Goal: Task Accomplishment & Management: Use online tool/utility

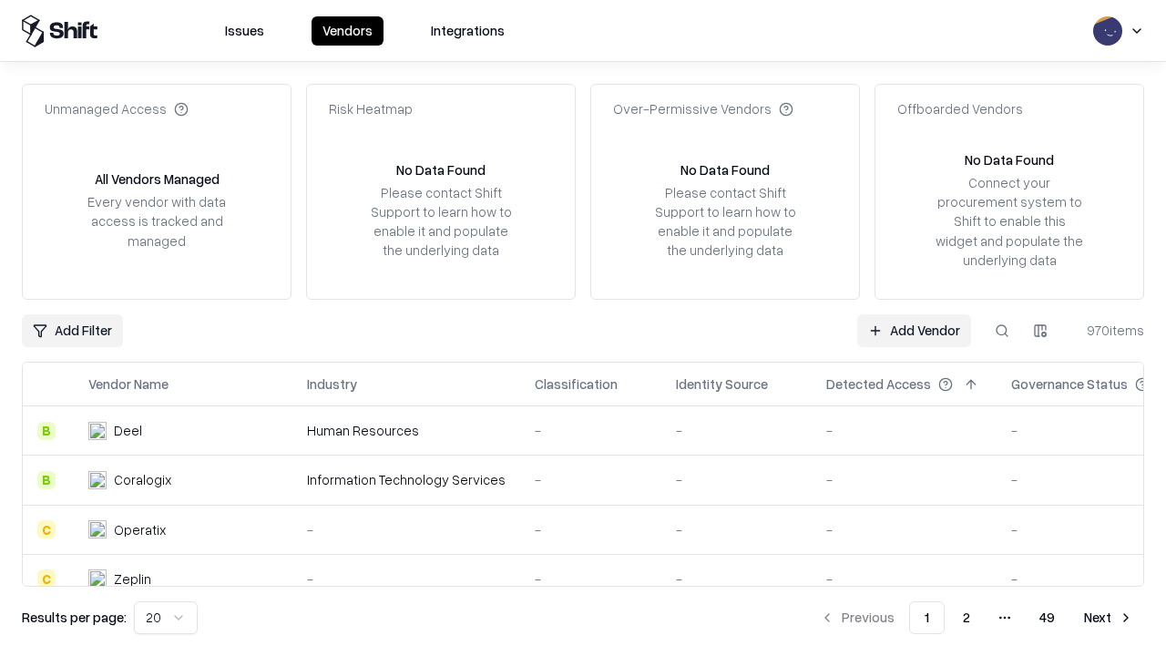
click at [914, 330] on link "Add Vendor" at bounding box center [914, 330] width 114 height 33
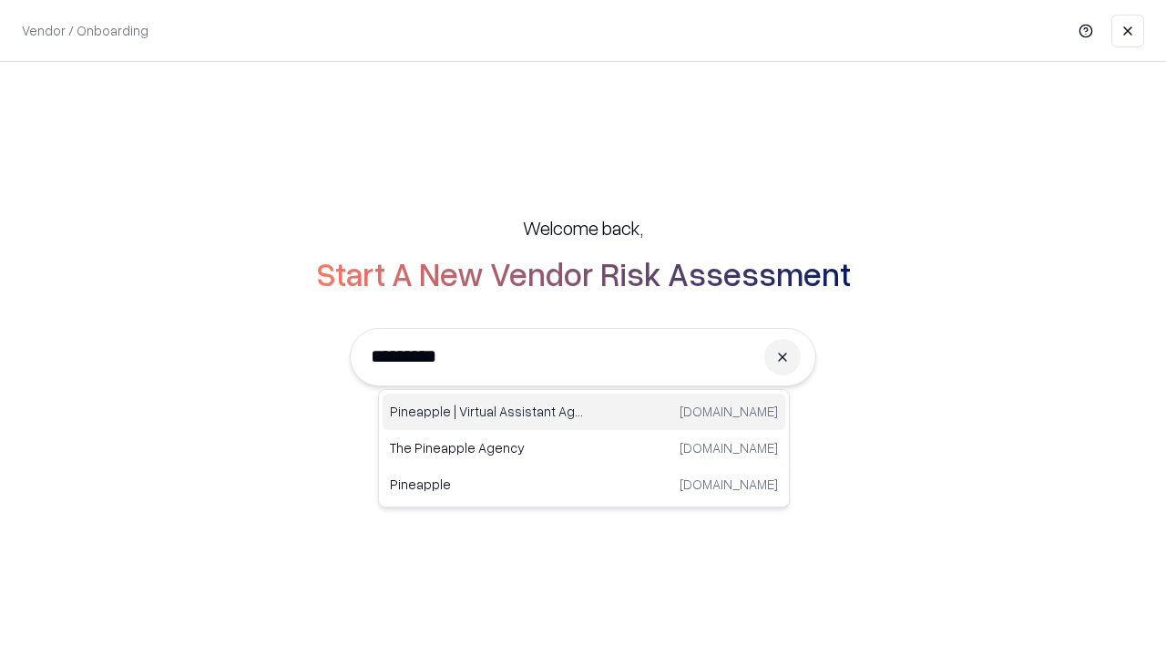
click at [584, 412] on div "Pineapple | Virtual Assistant Agency [DOMAIN_NAME]" at bounding box center [584, 412] width 403 height 36
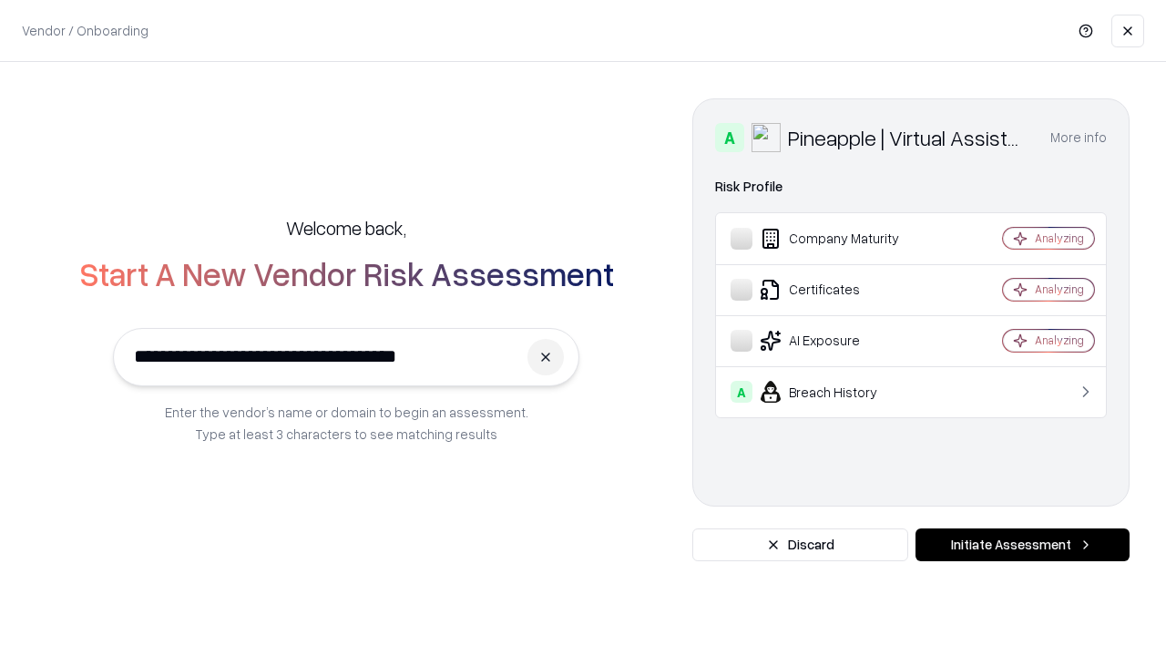
type input "**********"
click at [1022, 545] on button "Initiate Assessment" at bounding box center [1023, 544] width 214 height 33
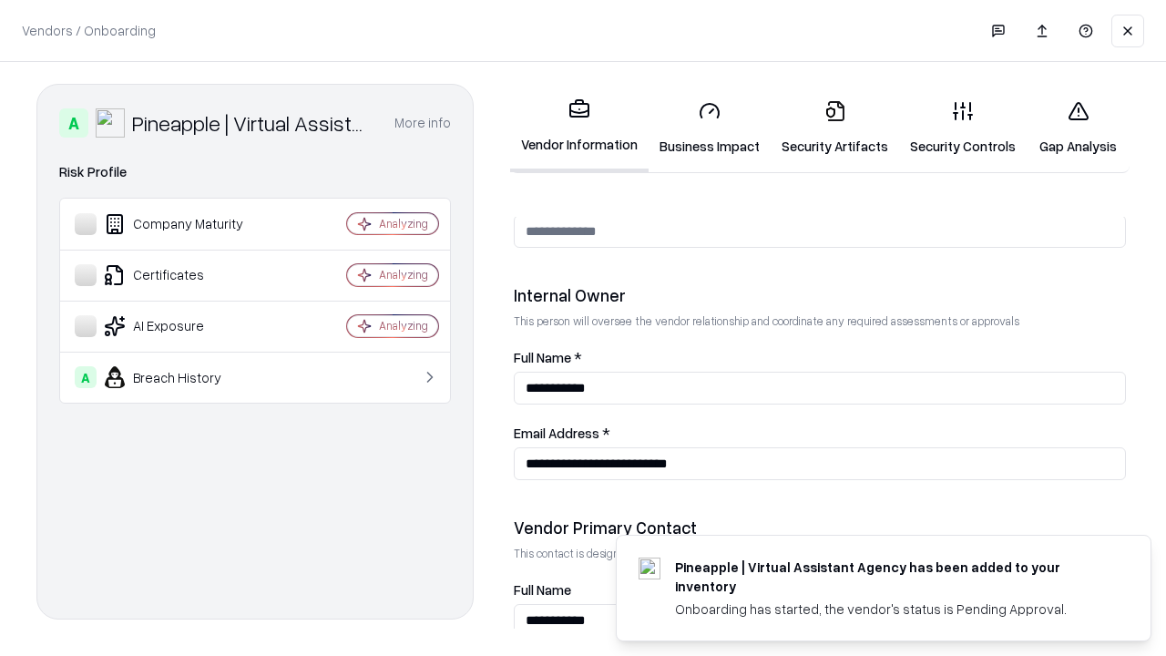
scroll to position [944, 0]
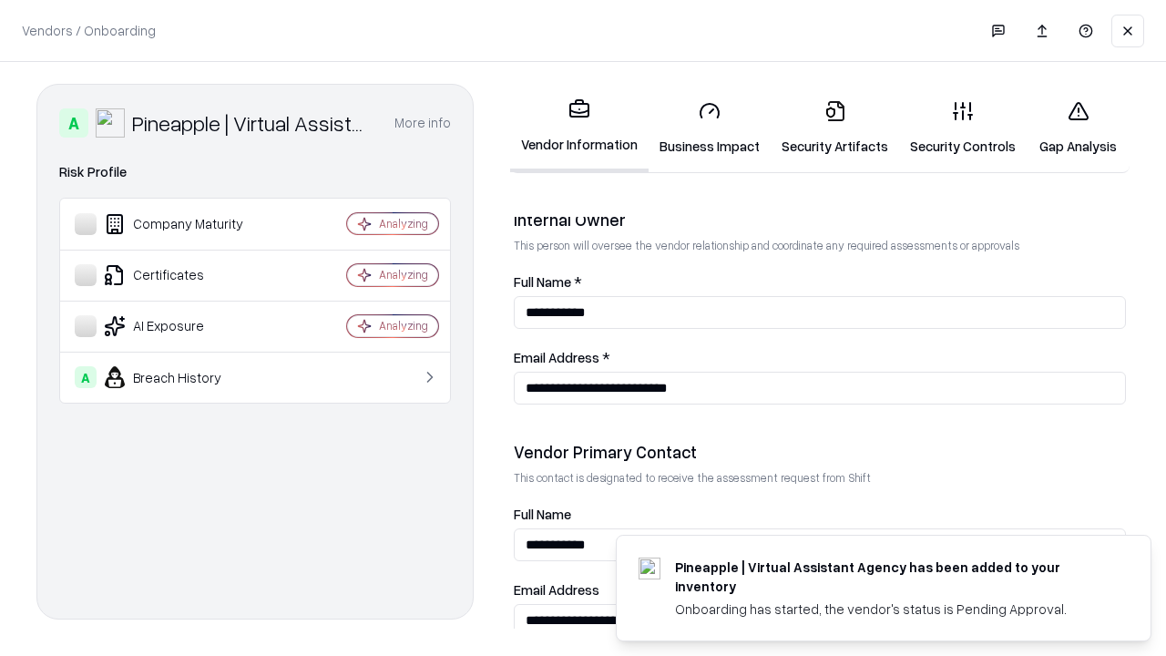
click at [710, 128] on link "Business Impact" at bounding box center [710, 128] width 122 height 85
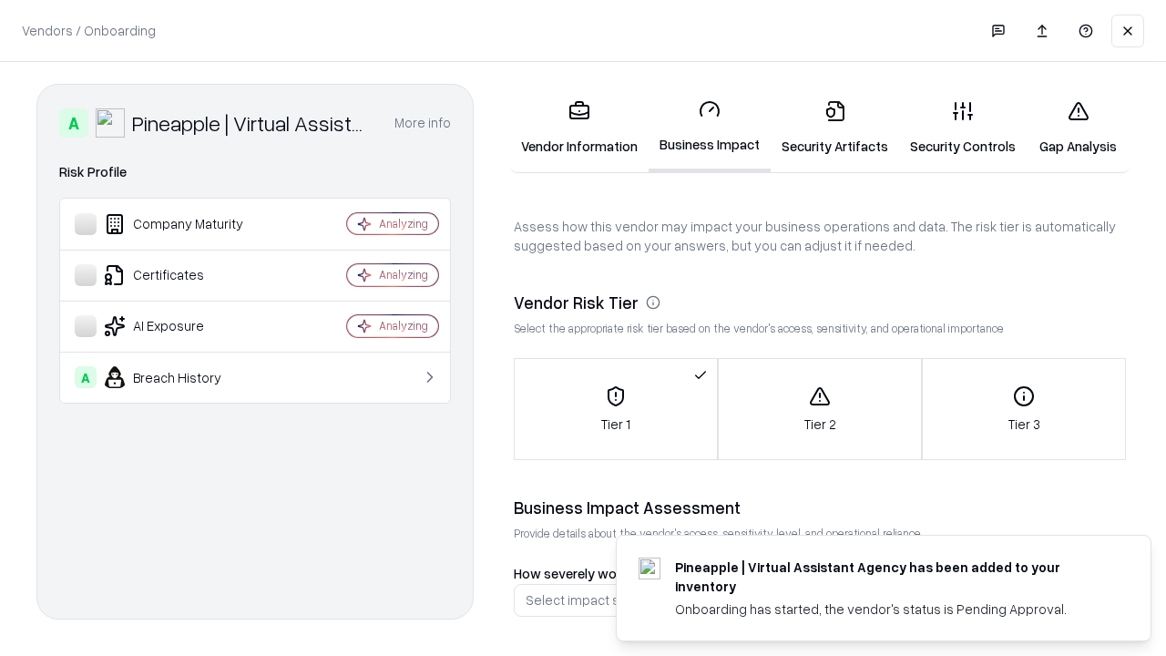
click at [834, 128] on link "Security Artifacts" at bounding box center [835, 128] width 128 height 85
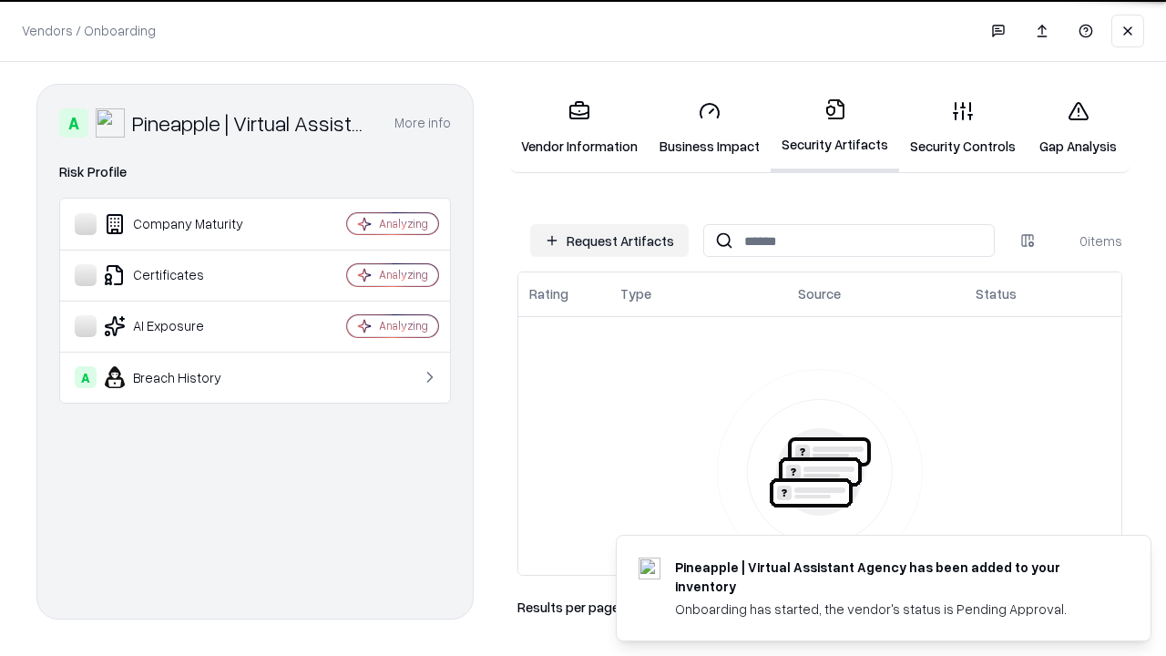
click at [609, 241] on button "Request Artifacts" at bounding box center [609, 240] width 159 height 33
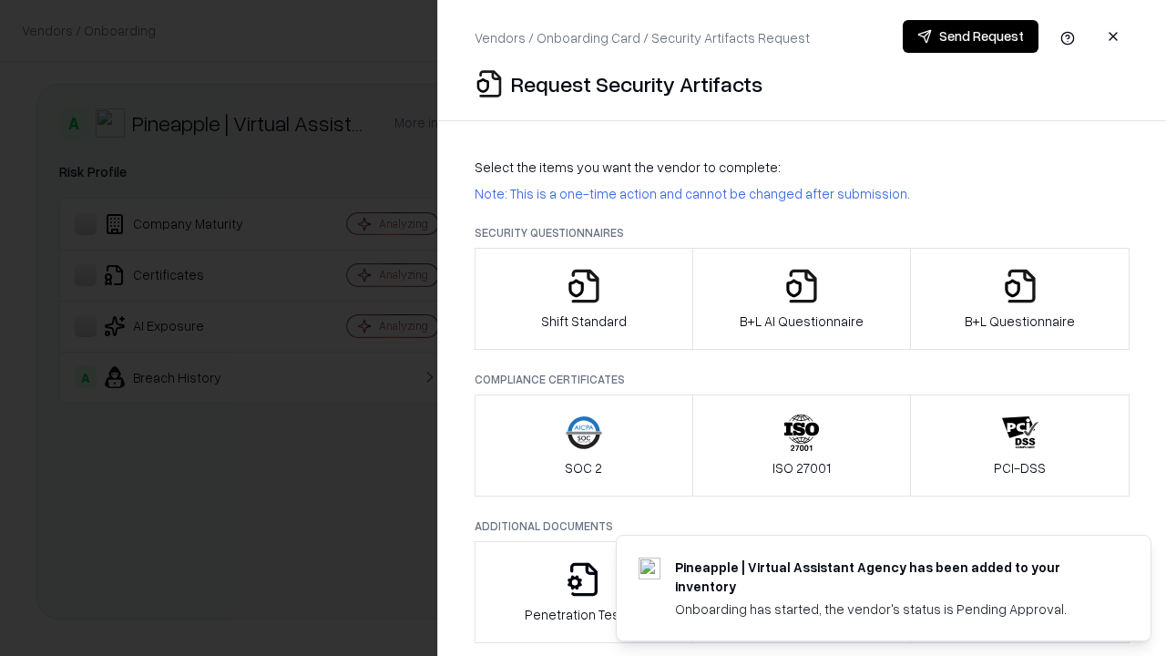
click at [583, 299] on icon "button" at bounding box center [584, 286] width 36 height 36
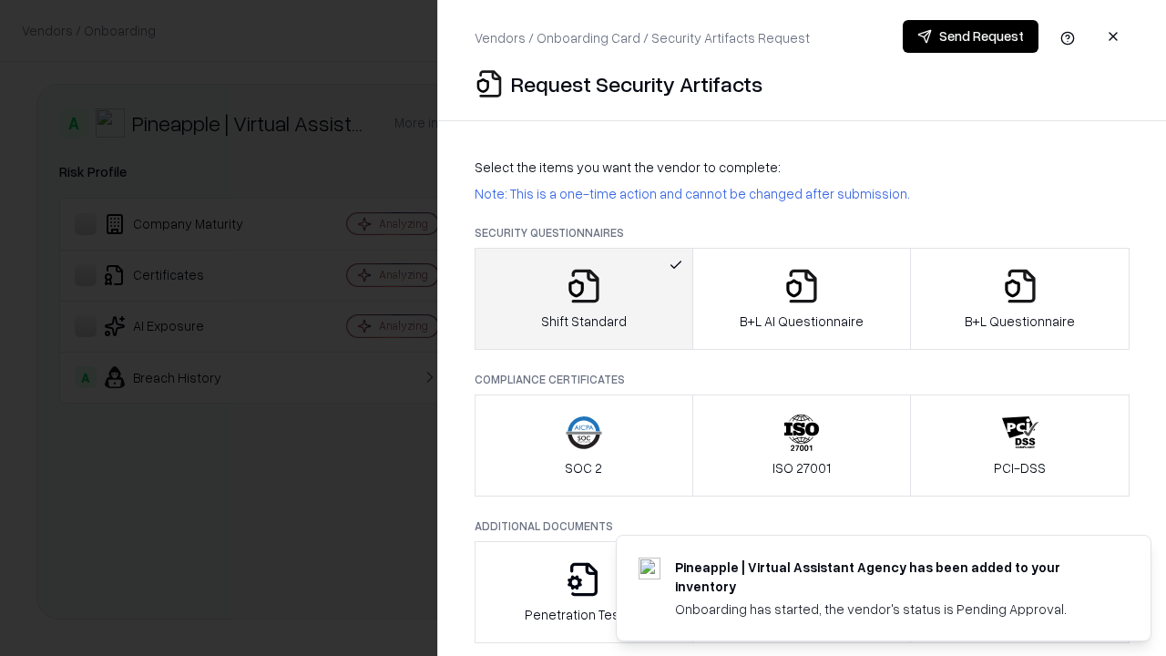
click at [970, 36] on button "Send Request" at bounding box center [971, 36] width 136 height 33
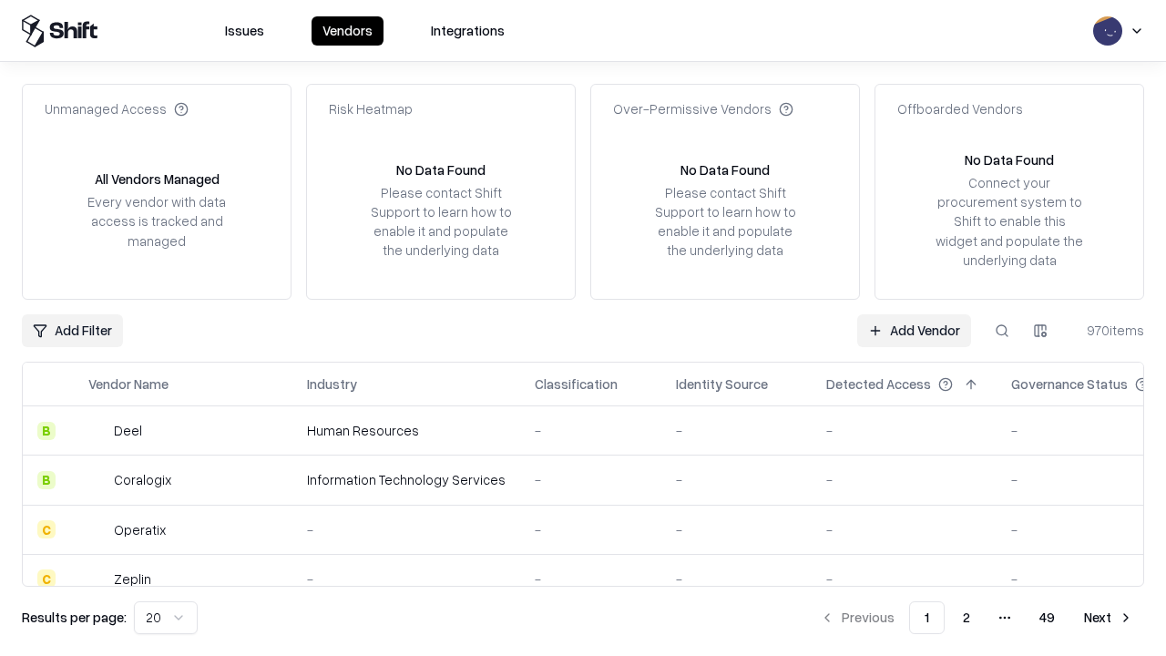
click at [1002, 330] on button at bounding box center [1002, 330] width 33 height 33
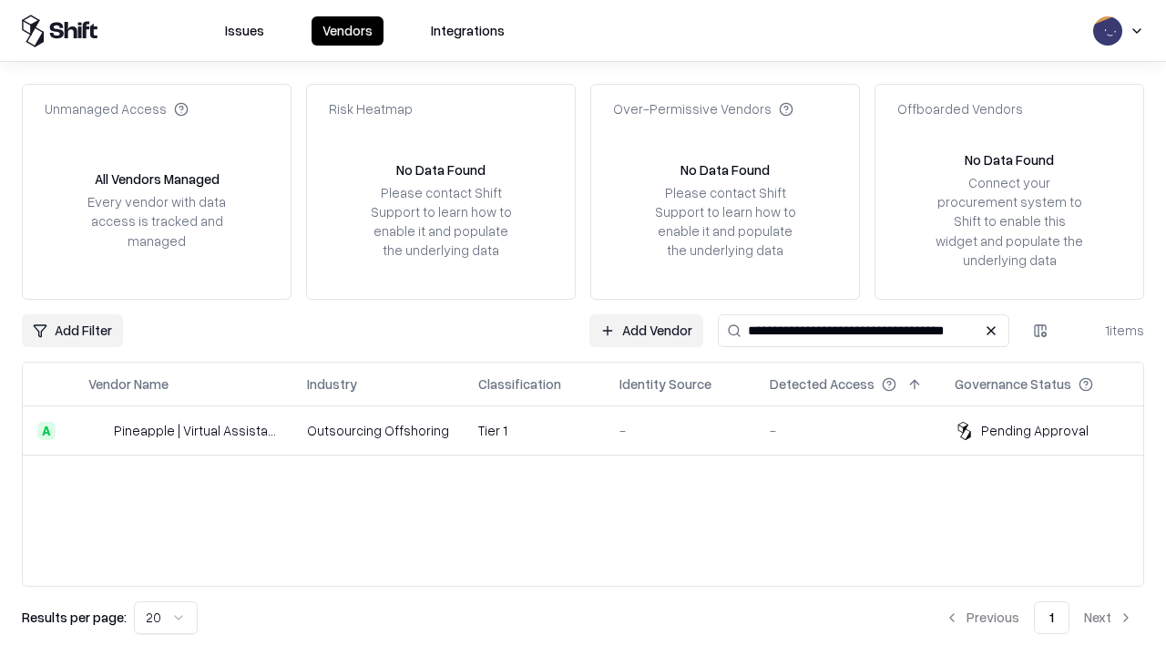
type input "**********"
click at [594, 430] on td "Tier 1" at bounding box center [534, 430] width 141 height 49
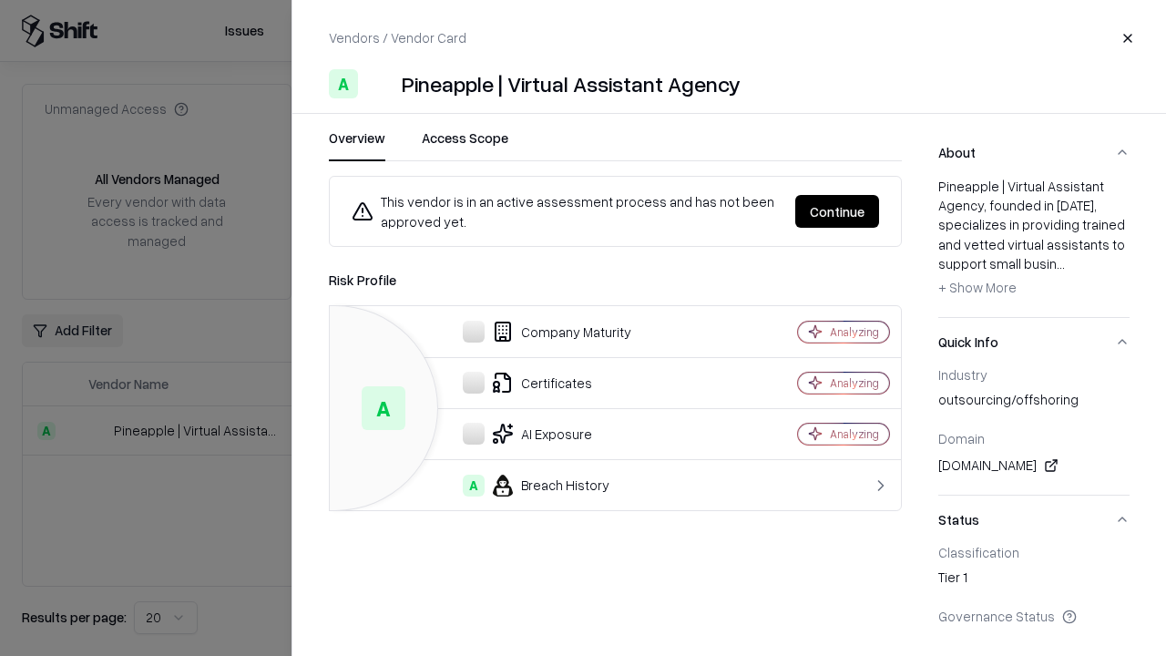
click at [837, 211] on button "Continue" at bounding box center [837, 211] width 84 height 33
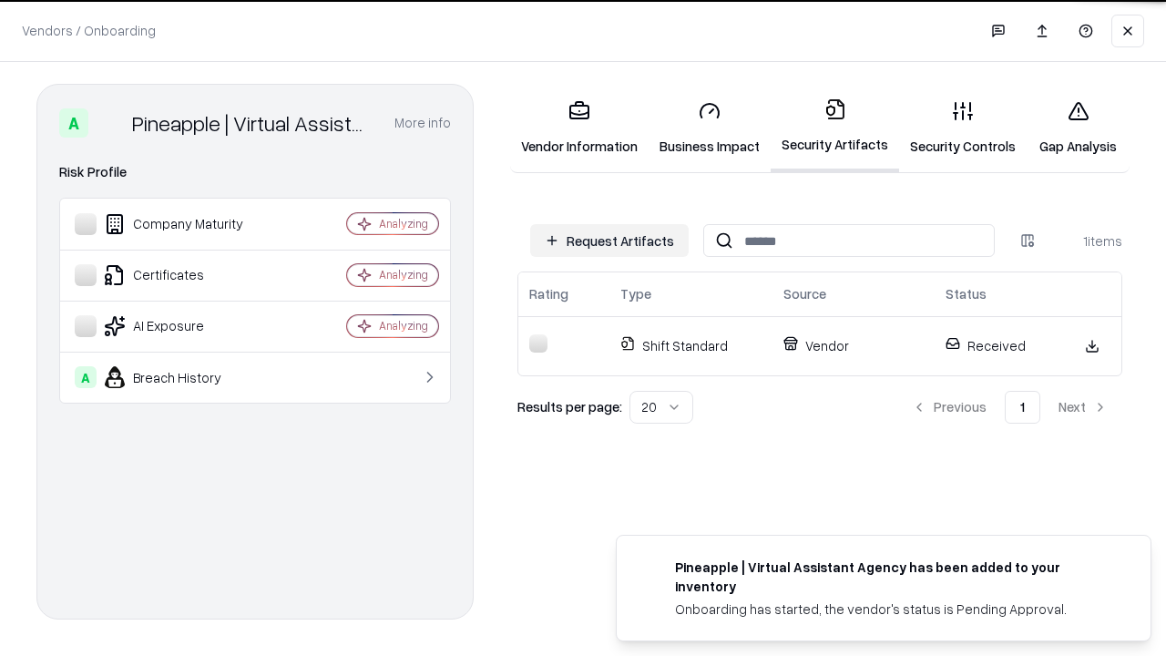
click at [963, 128] on link "Security Controls" at bounding box center [963, 128] width 128 height 85
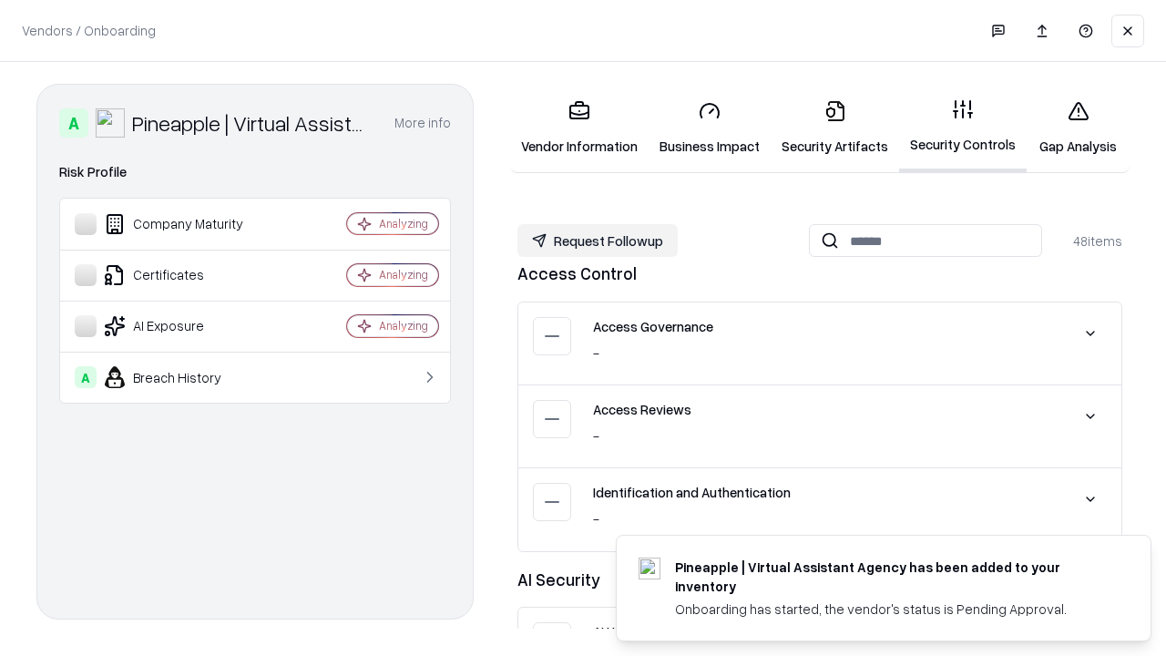
click at [598, 241] on button "Request Followup" at bounding box center [597, 240] width 160 height 33
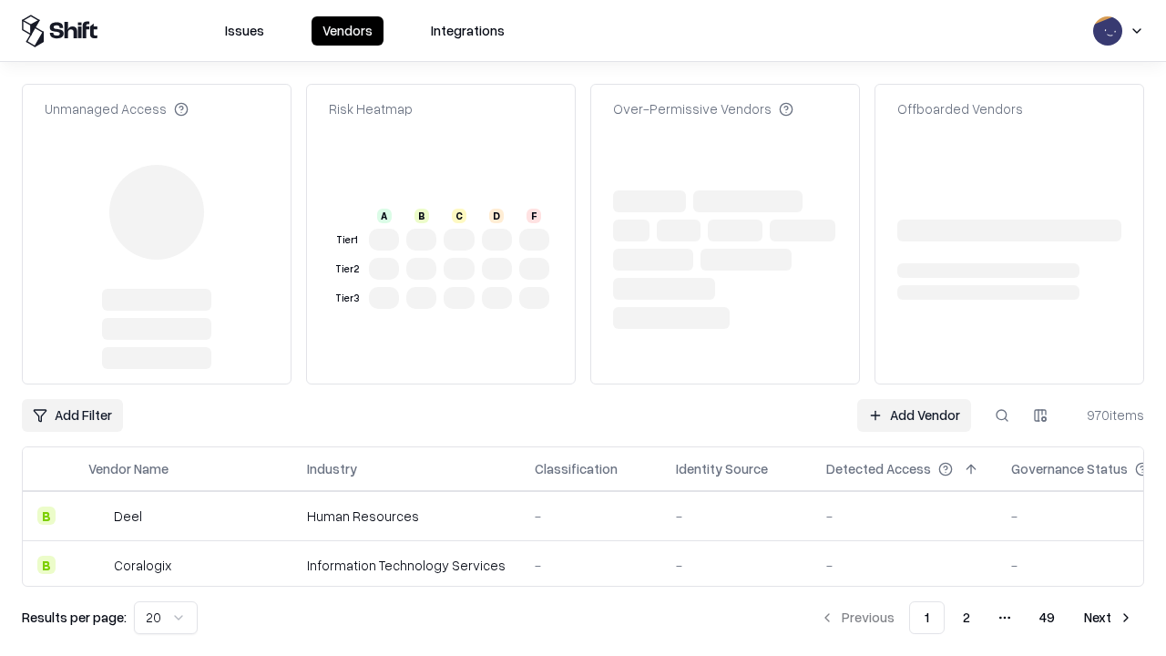
click at [914, 415] on link "Add Vendor" at bounding box center [914, 415] width 114 height 33
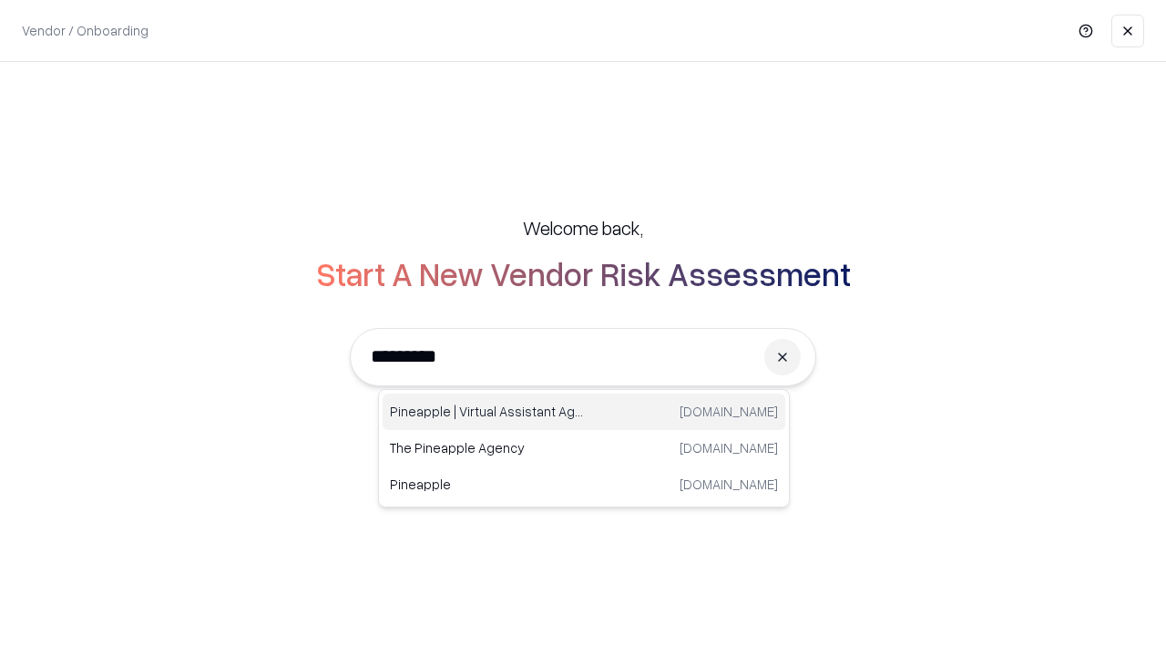
click at [584, 412] on div "Pineapple | Virtual Assistant Agency [DOMAIN_NAME]" at bounding box center [584, 412] width 403 height 36
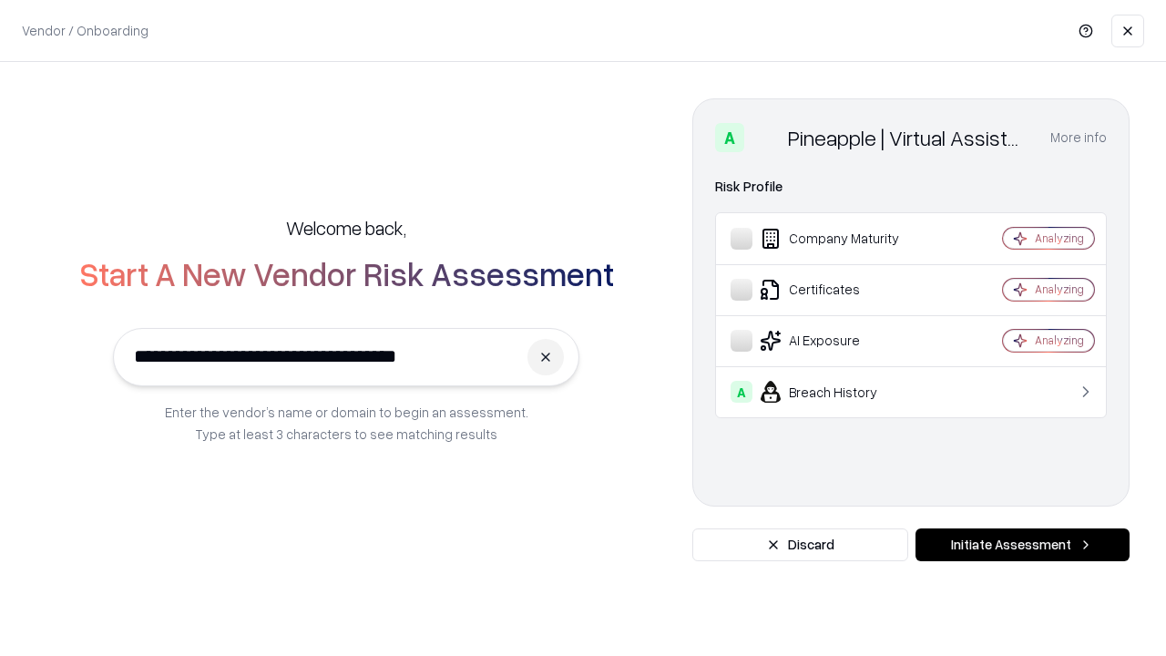
type input "**********"
click at [1022, 545] on button "Initiate Assessment" at bounding box center [1023, 544] width 214 height 33
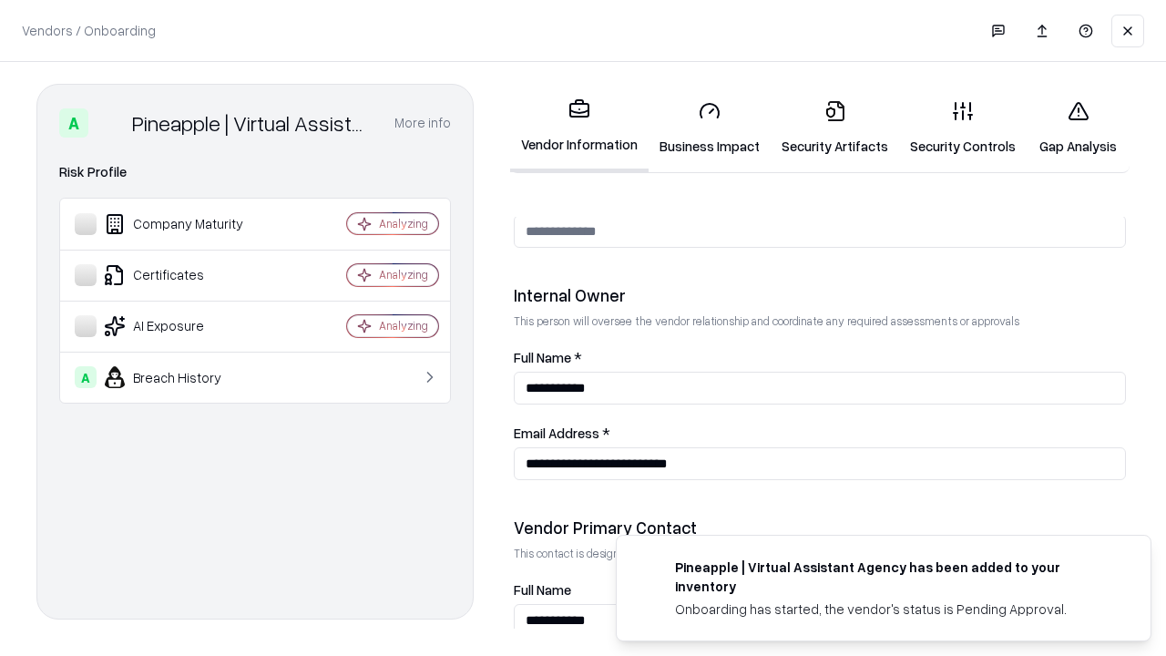
scroll to position [944, 0]
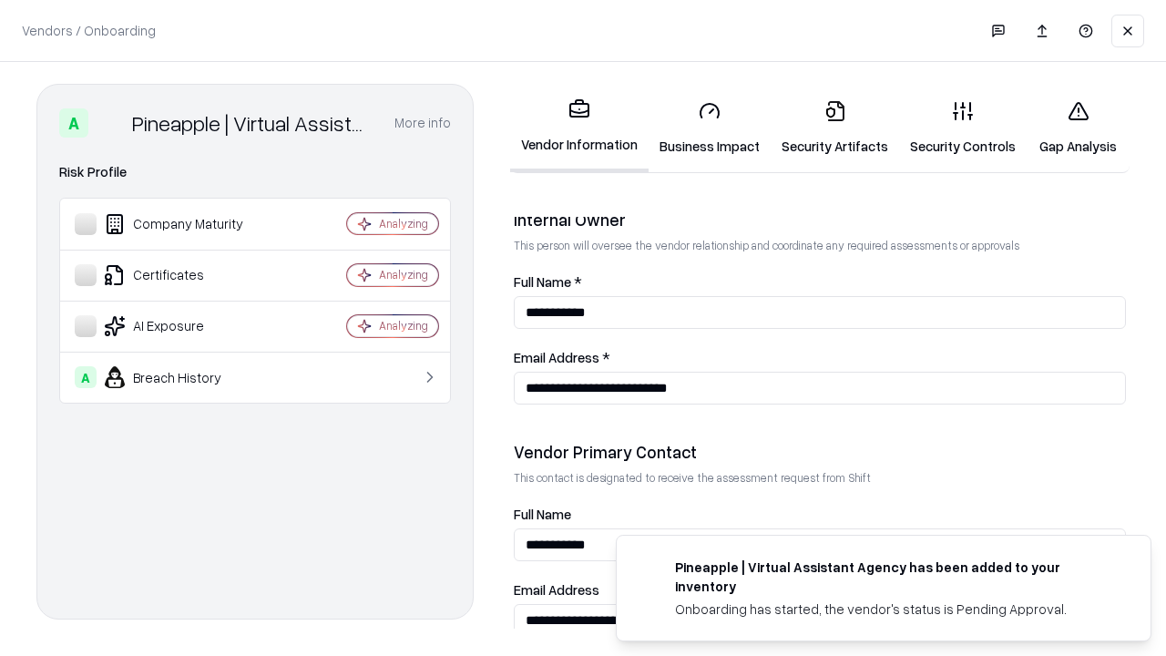
click at [1078, 128] on link "Gap Analysis" at bounding box center [1078, 128] width 103 height 85
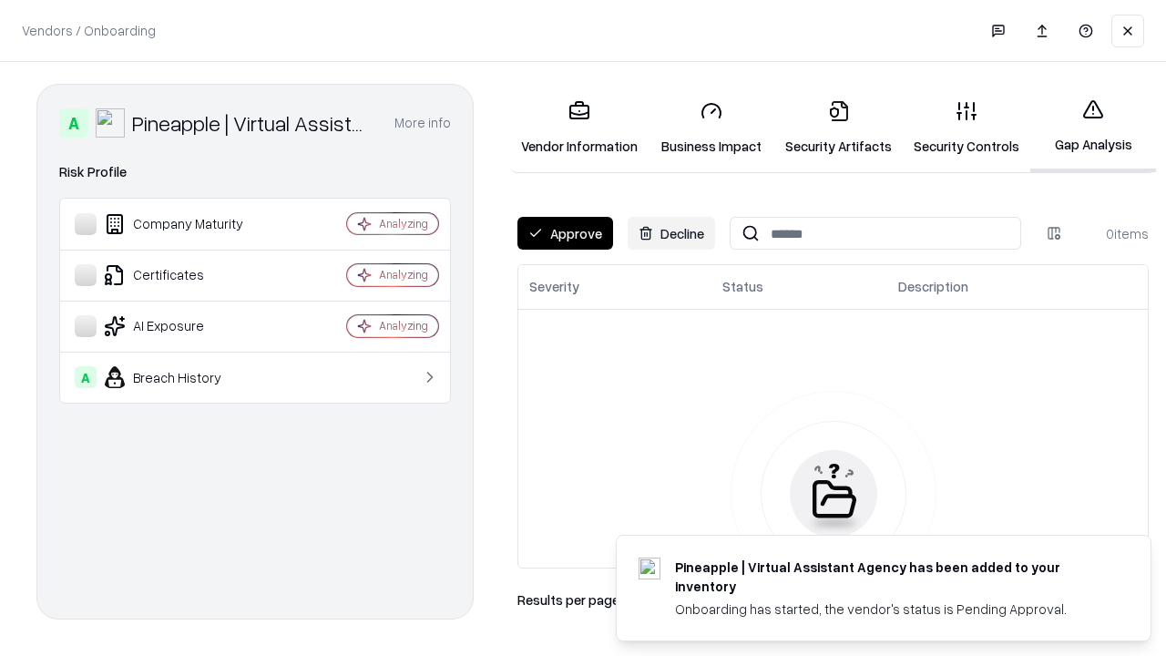
click at [565, 233] on button "Approve" at bounding box center [565, 233] width 96 height 33
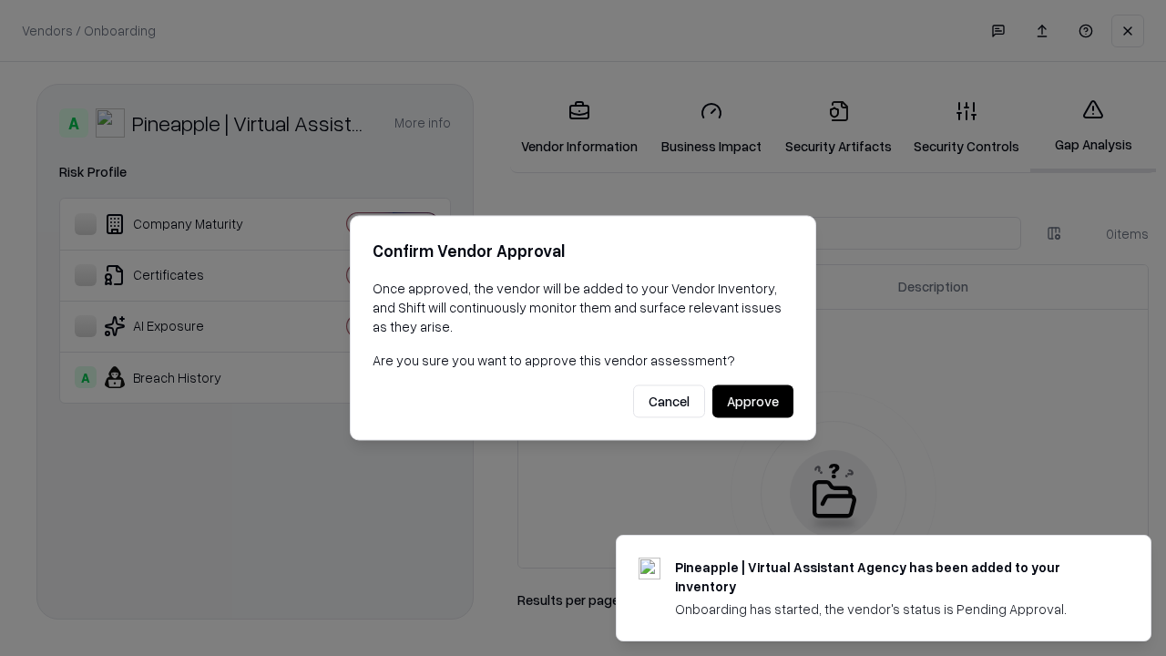
click at [752, 401] on button "Approve" at bounding box center [752, 401] width 81 height 33
